Goal: Information Seeking & Learning: Learn about a topic

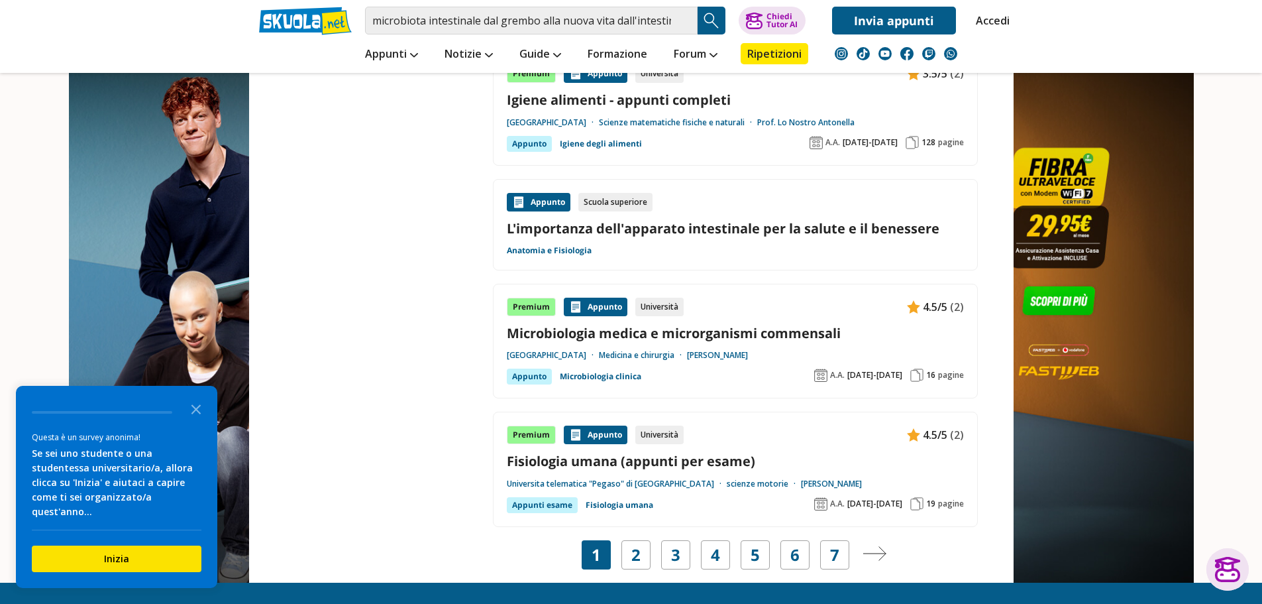
scroll to position [2319, 0]
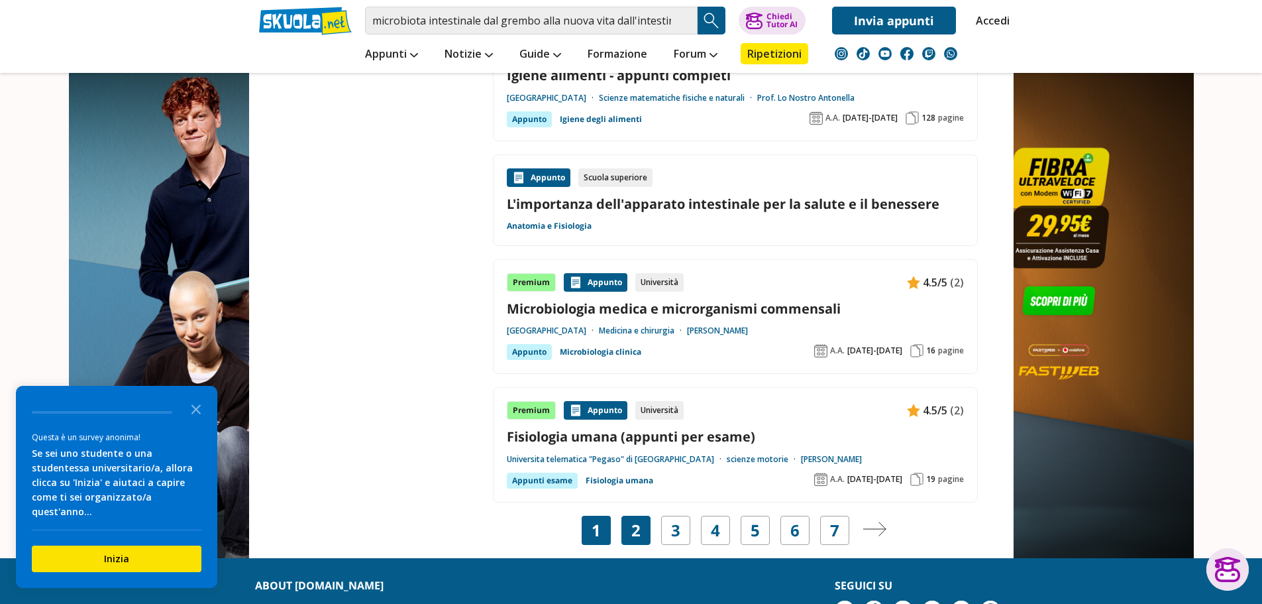
click at [645, 531] on div "2" at bounding box center [636, 530] width 29 height 29
click at [633, 533] on link "2" at bounding box center [636, 530] width 9 height 19
click at [675, 528] on link "3" at bounding box center [675, 530] width 9 height 19
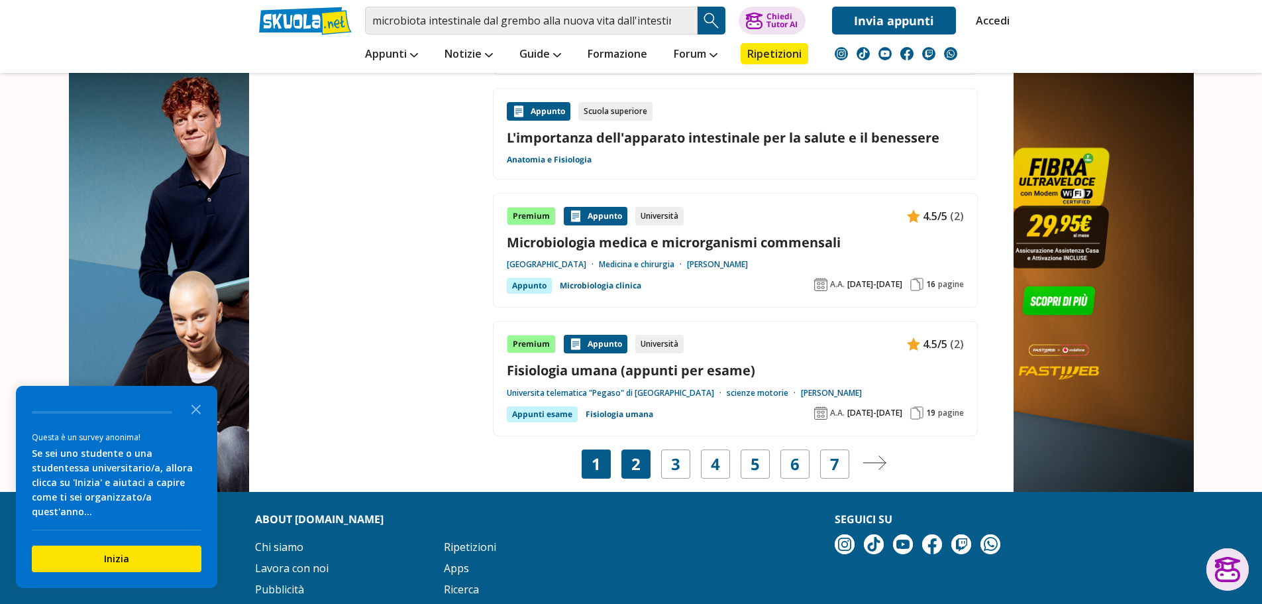
click at [632, 464] on link "2" at bounding box center [636, 464] width 9 height 19
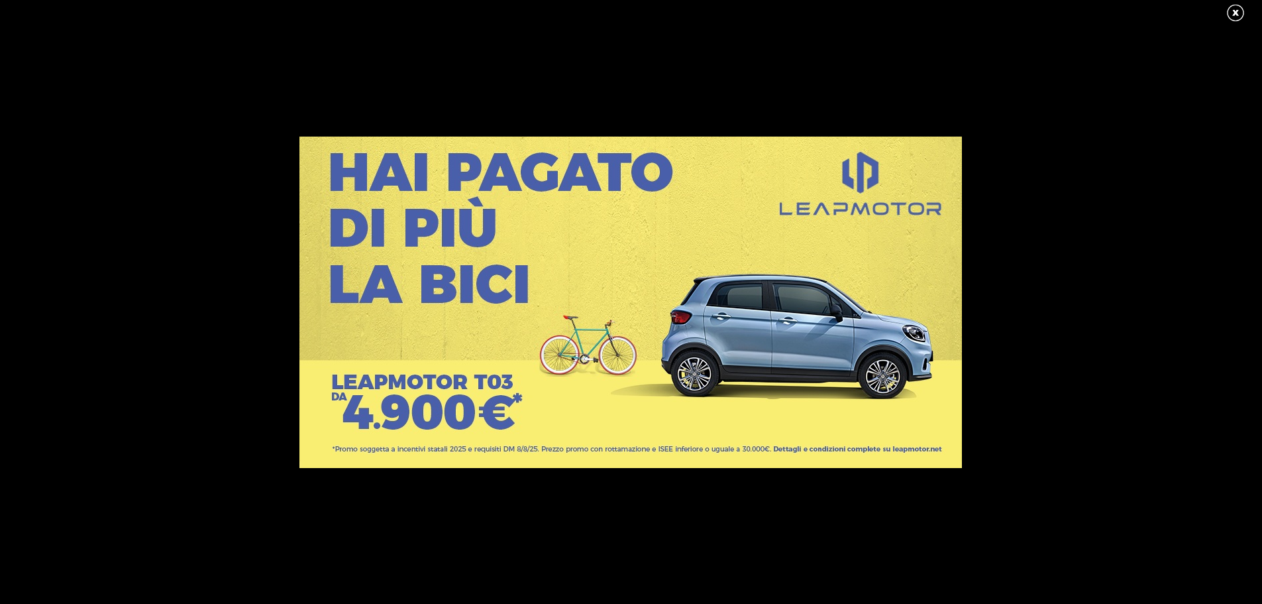
click at [1237, 13] on link at bounding box center [1242, 13] width 33 height 20
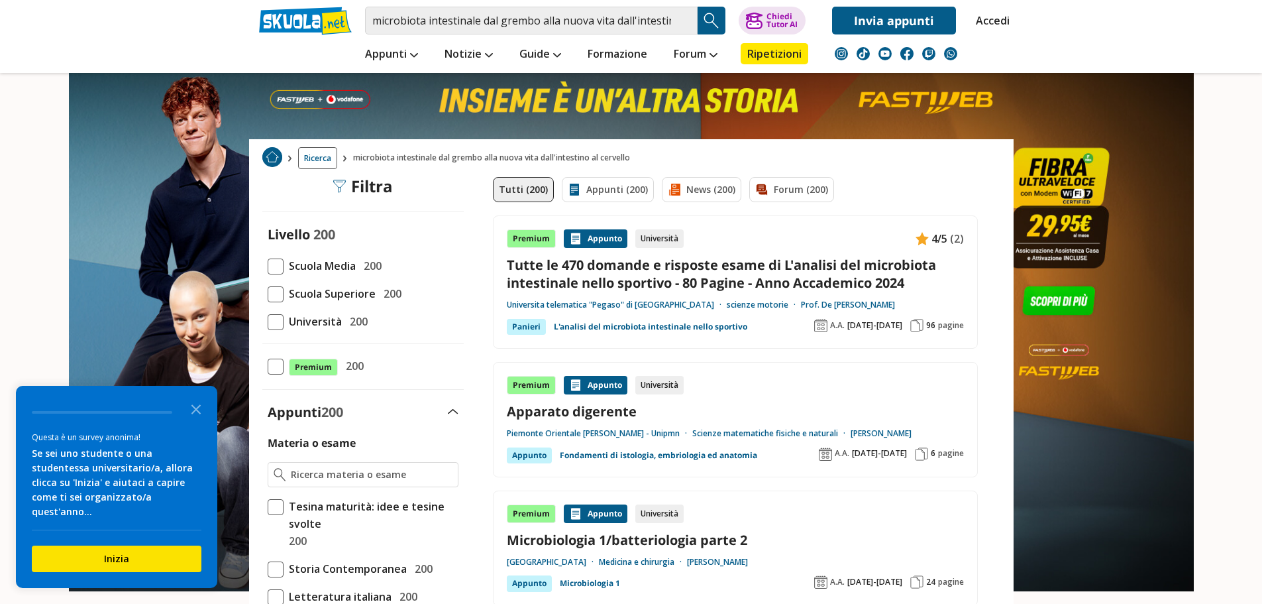
click at [319, 160] on span "Ricerca" at bounding box center [317, 158] width 39 height 22
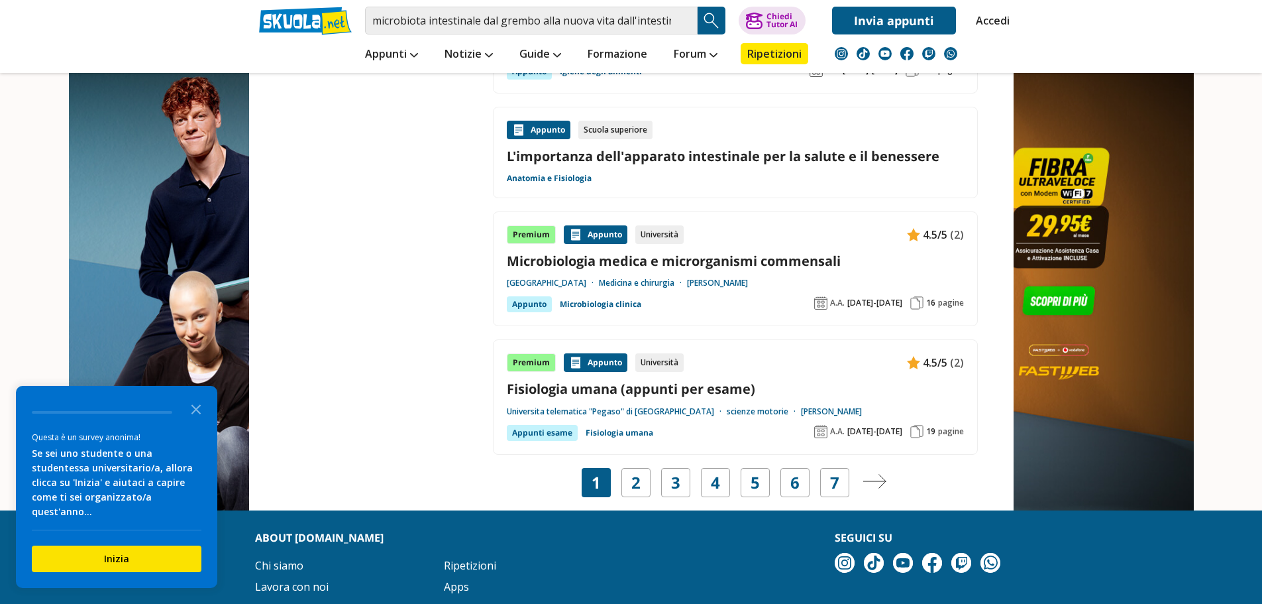
scroll to position [2386, 0]
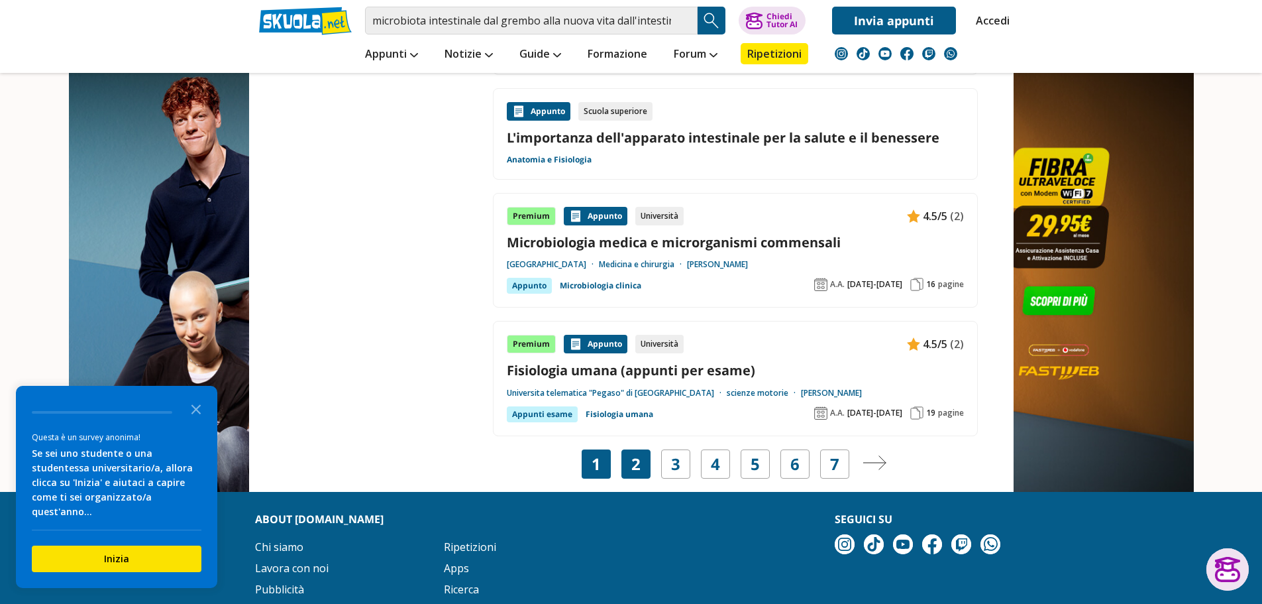
click at [634, 463] on link "2" at bounding box center [636, 464] width 9 height 19
click at [196, 415] on icon "Close the survey" at bounding box center [196, 408] width 27 height 27
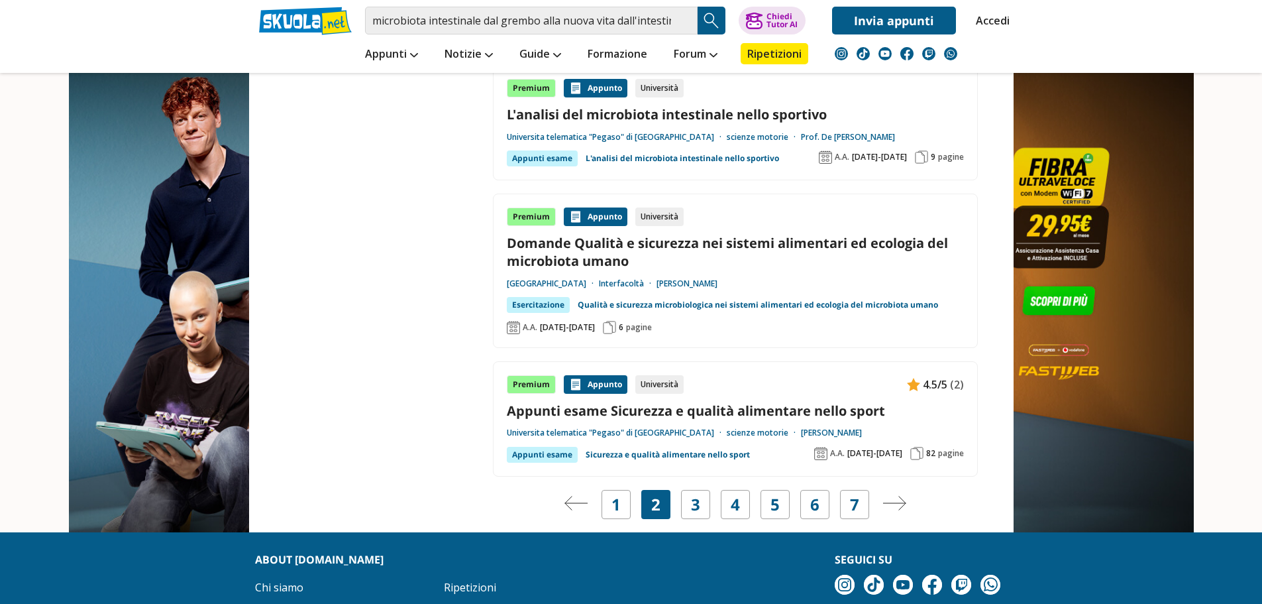
scroll to position [2518, 0]
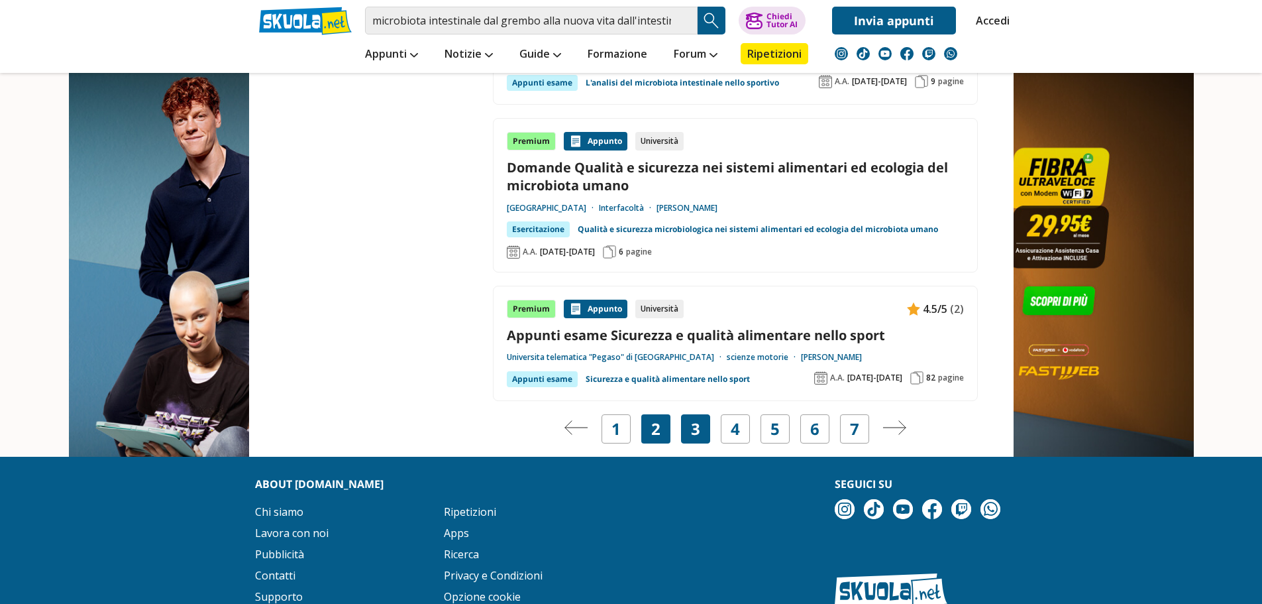
click at [699, 419] on link "3" at bounding box center [695, 428] width 9 height 19
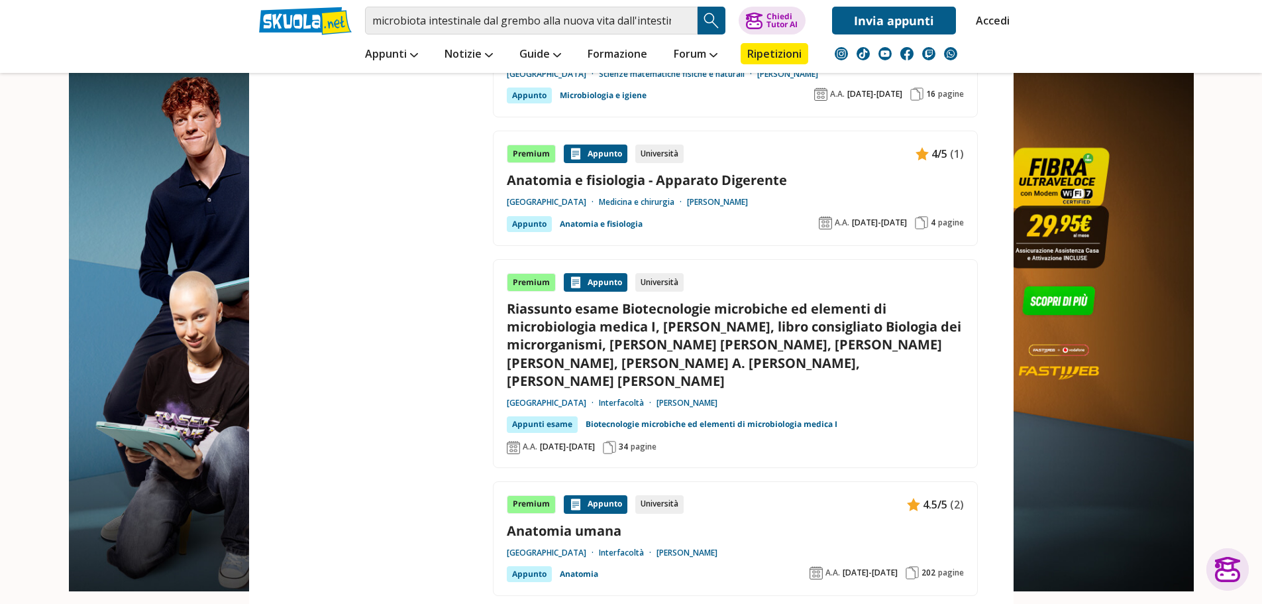
scroll to position [2518, 0]
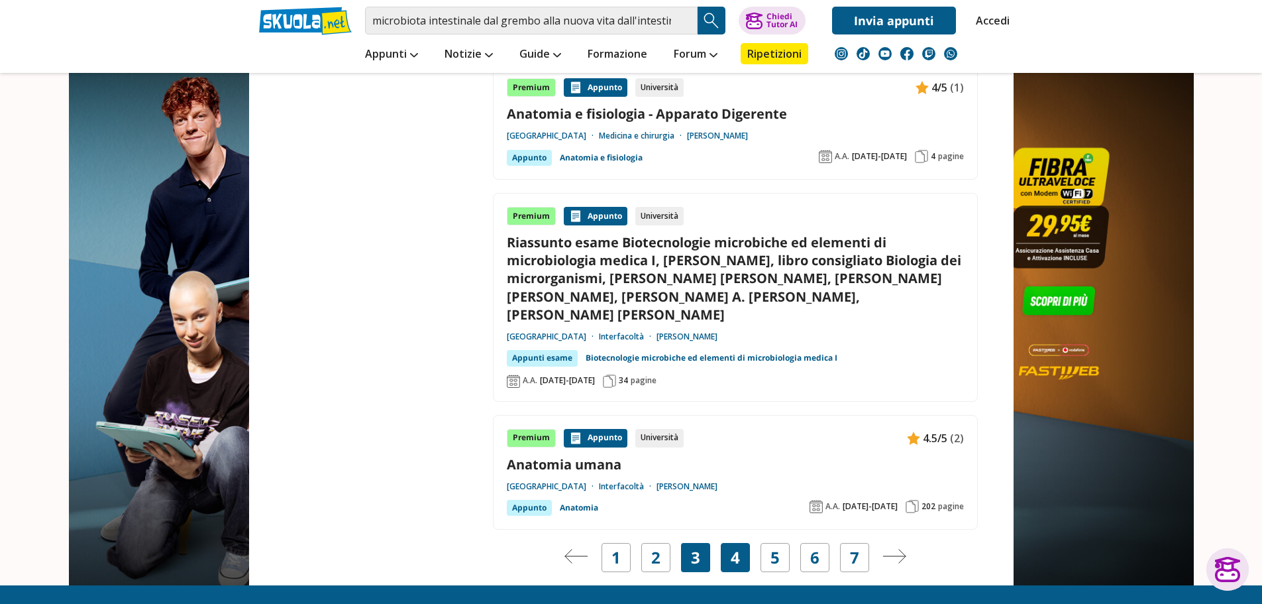
click at [737, 548] on link "4" at bounding box center [735, 557] width 9 height 19
